Goal: Communication & Community: Participate in discussion

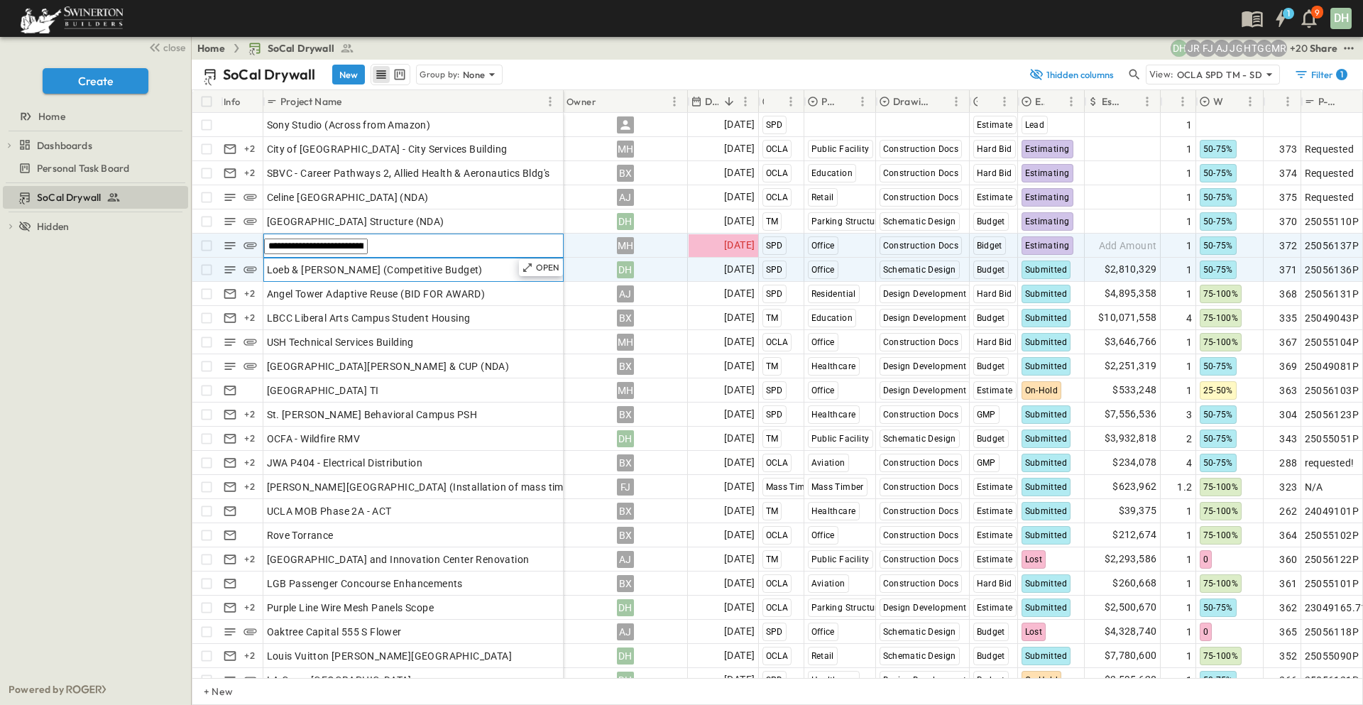
click at [311, 268] on span "Loeb & [PERSON_NAME] (Competitive Budget)" at bounding box center [375, 270] width 216 height 14
click at [311, 249] on span "801 S. Broadway - Package _2 - Core _ Shell Renovation" at bounding box center [396, 246] width 258 height 14
